Goal: Navigation & Orientation: Find specific page/section

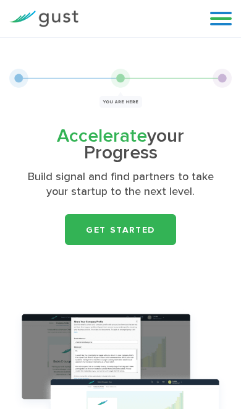
click at [212, 24] on link at bounding box center [221, 18] width 22 height 19
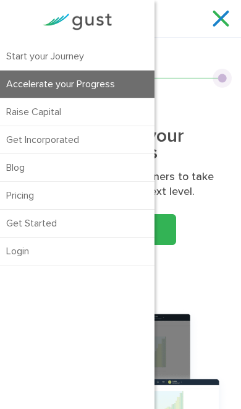
click at [44, 45] on link "Start your Journey" at bounding box center [77, 56] width 155 height 27
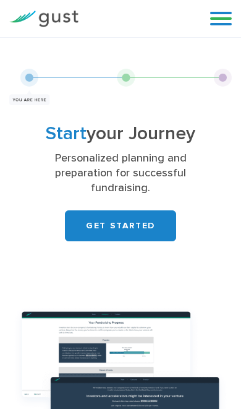
click at [213, 26] on link at bounding box center [221, 18] width 22 height 19
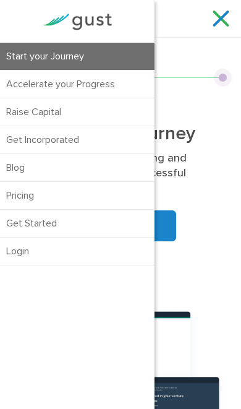
click at [212, 94] on img at bounding box center [120, 87] width 223 height 36
click at [132, 75] on link "Accelerate your Progress" at bounding box center [77, 84] width 155 height 27
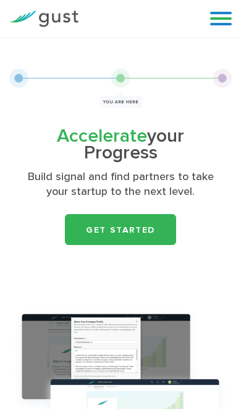
click at [223, 15] on link at bounding box center [221, 18] width 22 height 19
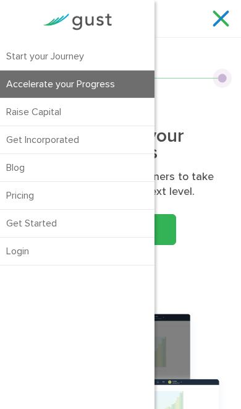
click at [106, 51] on link "Start your Journey" at bounding box center [77, 56] width 155 height 27
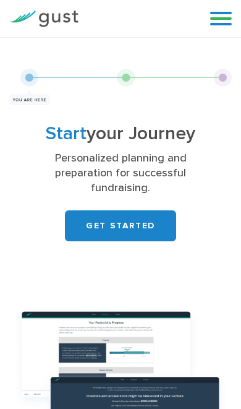
click at [151, 210] on link "GET STARTED" at bounding box center [120, 225] width 111 height 31
click at [222, 18] on link at bounding box center [221, 18] width 22 height 19
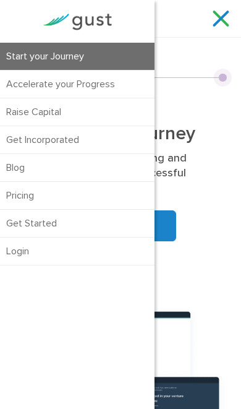
click at [220, 16] on link at bounding box center [221, 18] width 22 height 19
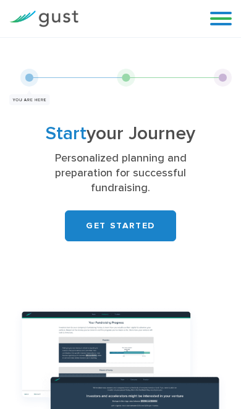
click at [223, 20] on link at bounding box center [221, 18] width 22 height 19
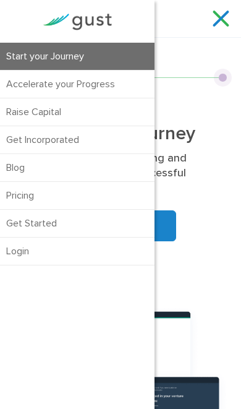
click at [113, 255] on link "Login" at bounding box center [77, 251] width 155 height 27
